Goal: Task Accomplishment & Management: Complete application form

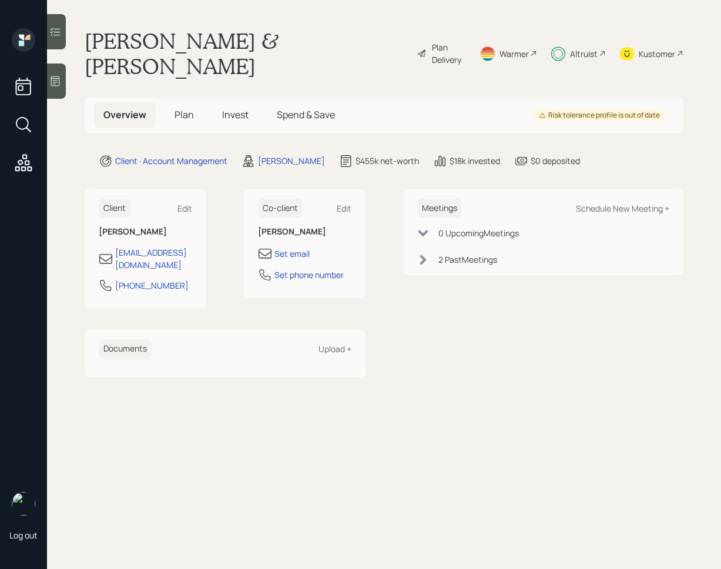
click at [432, 44] on div "Plan Delivery" at bounding box center [449, 53] width 34 height 25
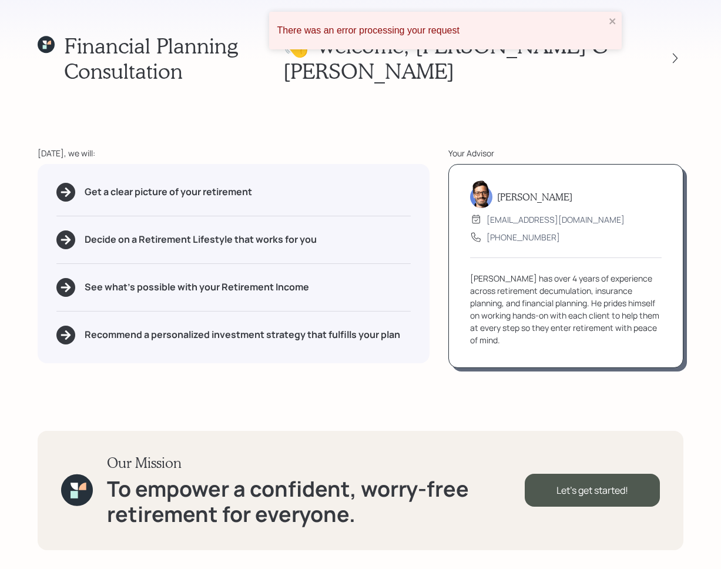
click at [700, 69] on div "Financial Planning Consultation 👋 Welcome , [PERSON_NAME] & [PERSON_NAME] [DATE…" at bounding box center [360, 284] width 721 height 569
click at [679, 59] on icon at bounding box center [675, 58] width 12 height 12
